Goal: Task Accomplishment & Management: Complete application form

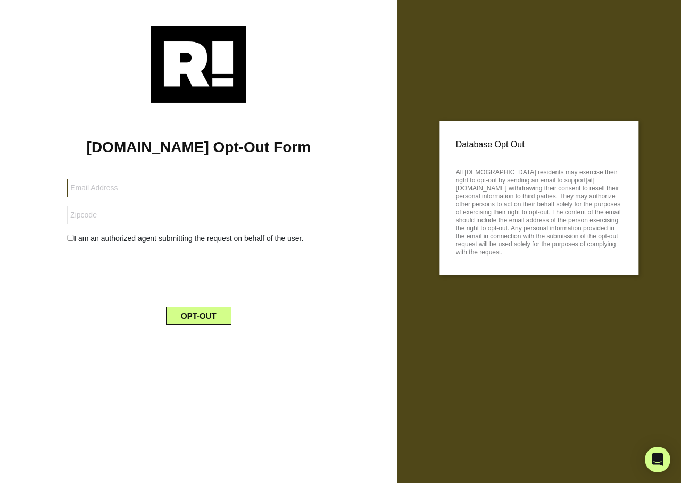
type input "[EMAIL_ADDRESS][DOMAIN_NAME]"
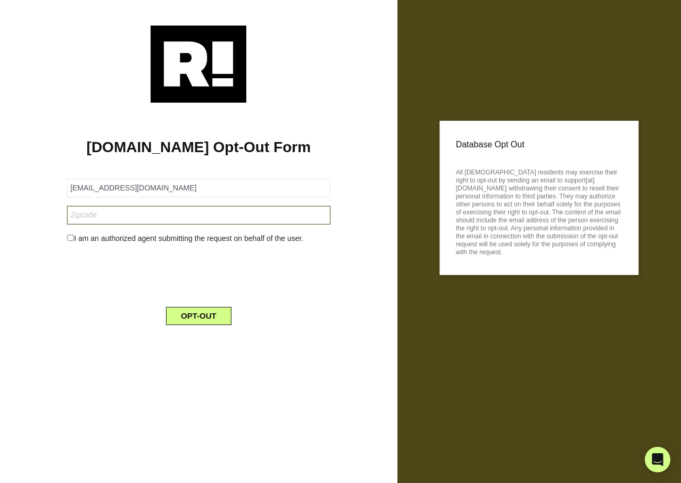
type input "06351"
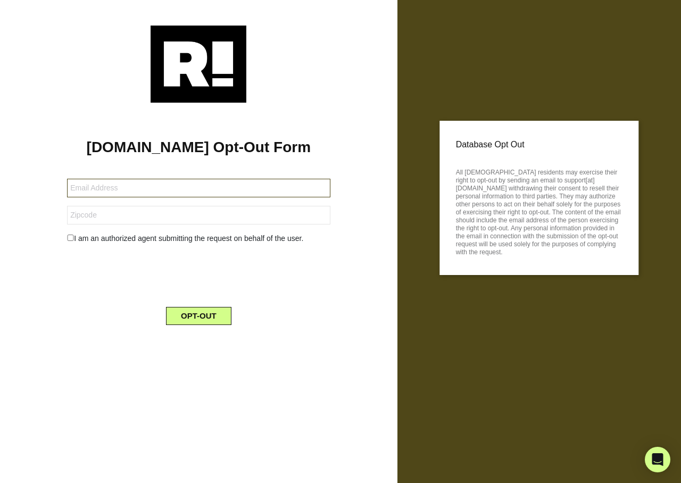
type input "[EMAIL_ADDRESS][DOMAIN_NAME]"
type input "06351"
type input "wmmonachsr@gmail.com"
type input "19007"
type input "[EMAIL_ADDRESS][DOMAIN_NAME]"
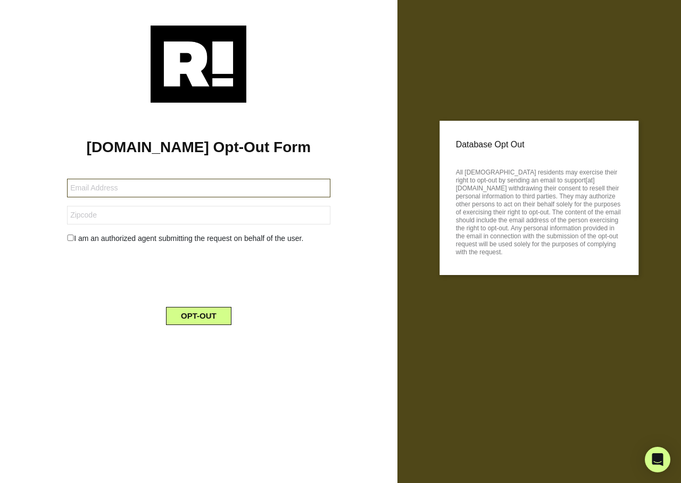
type input "nathanlaborde0@gmail.com"
type input "[EMAIL_ADDRESS][DOMAIN_NAME]"
type input "35611"
type input "[EMAIL_ADDRESS][DOMAIN_NAME]"
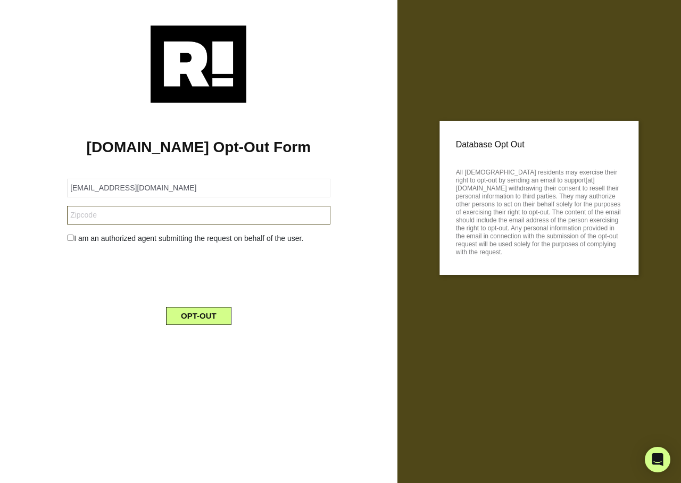
type input "78701"
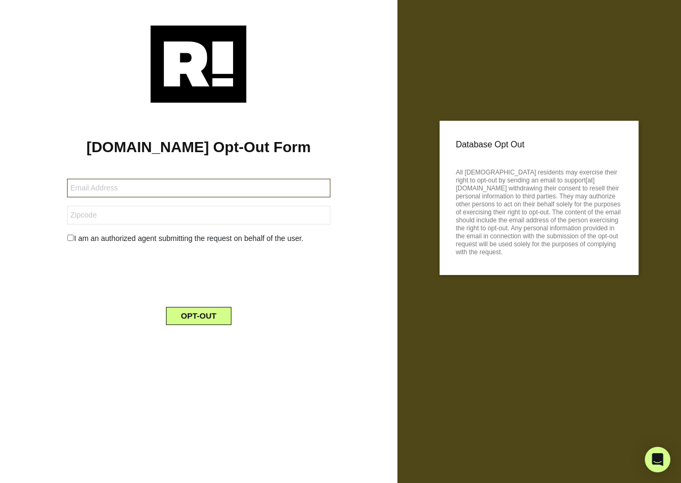
type input "[EMAIL_ADDRESS][DOMAIN_NAME]"
type input "63043"
type input "[EMAIL_ADDRESS][DOMAIN_NAME]"
type input "95422"
type input "[EMAIL_ADDRESS][DOMAIN_NAME]"
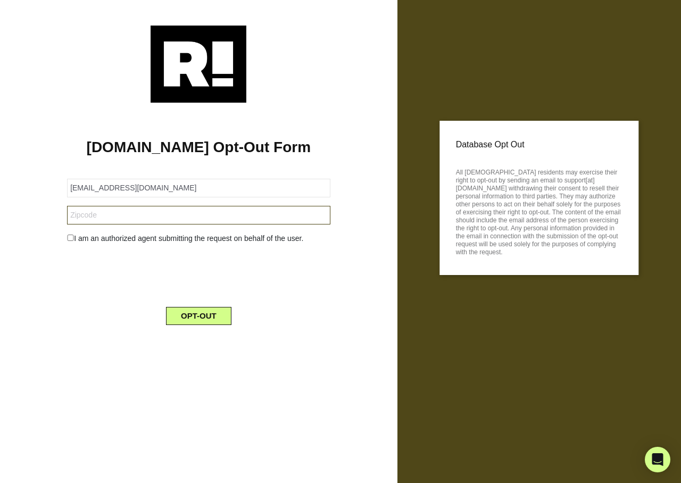
type input "62941"
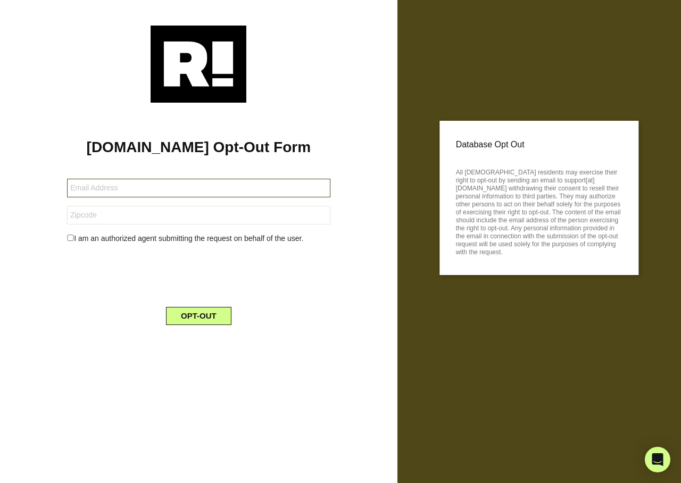
type input "[EMAIL_ADDRESS][DOMAIN_NAME]"
type input "33707"
